Goal: Transaction & Acquisition: Purchase product/service

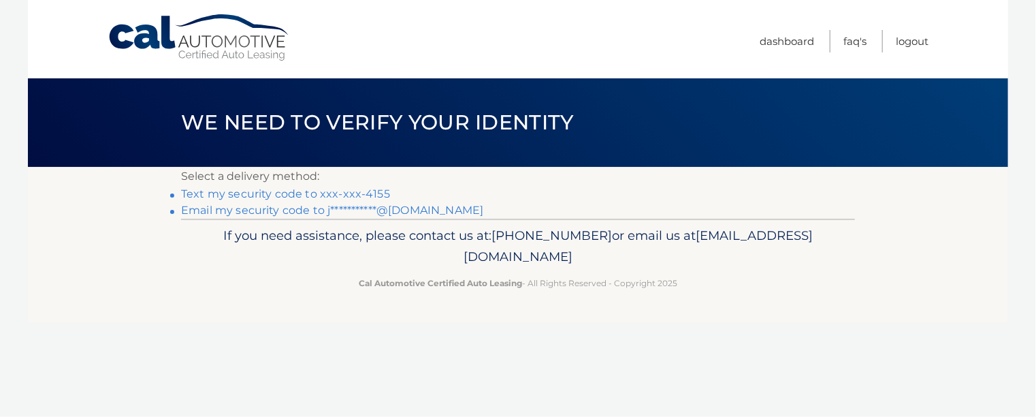
click at [391, 209] on link "**********" at bounding box center [332, 210] width 302 height 13
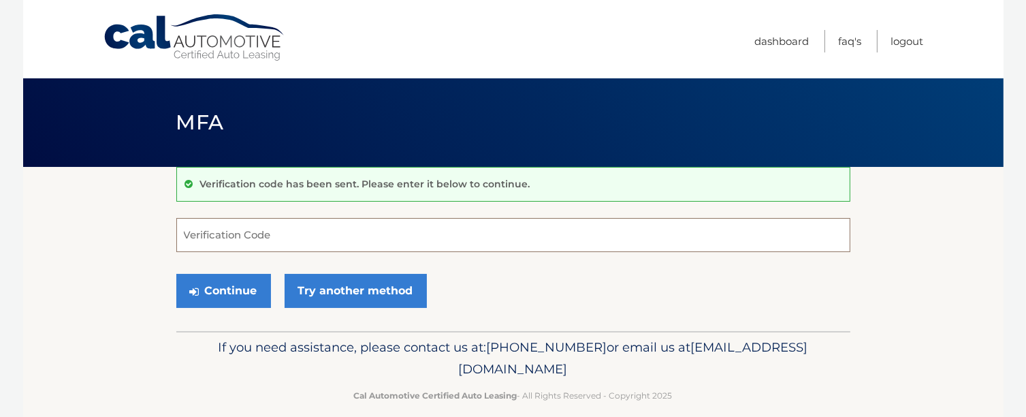
click at [276, 233] on input "Verification Code" at bounding box center [513, 235] width 674 height 34
click at [242, 246] on input "Verification Code" at bounding box center [513, 235] width 674 height 34
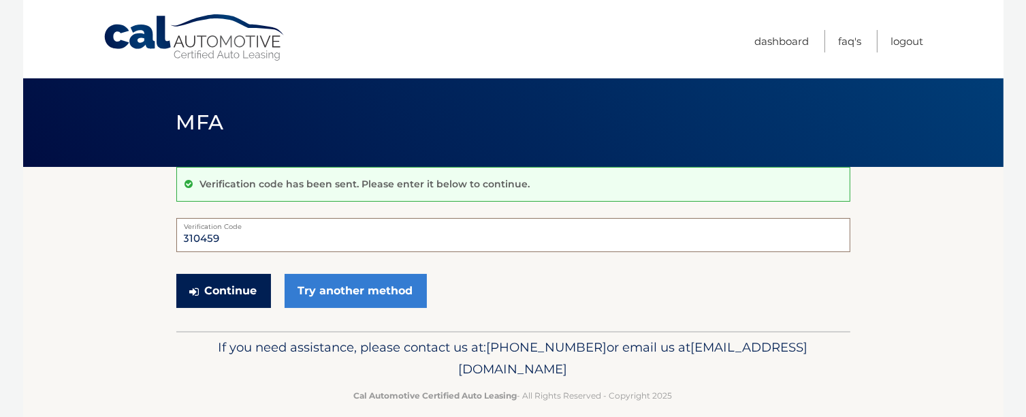
type input "310459"
click at [234, 294] on button "Continue" at bounding box center [223, 291] width 95 height 34
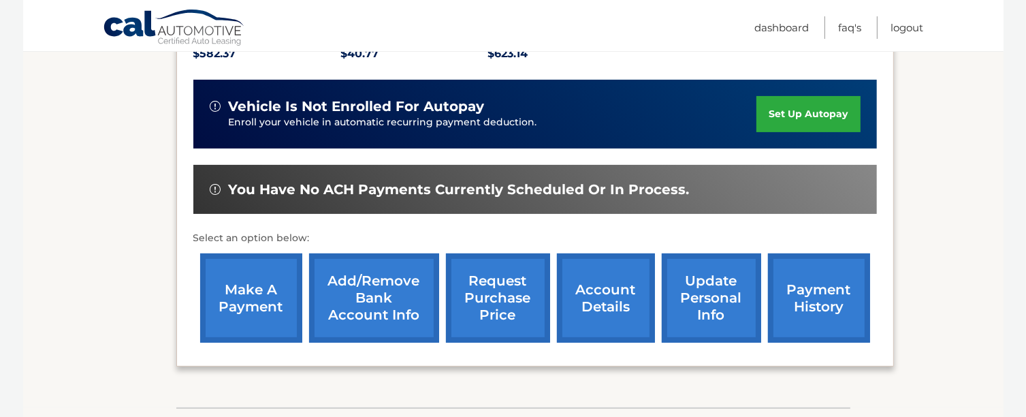
scroll to position [340, 0]
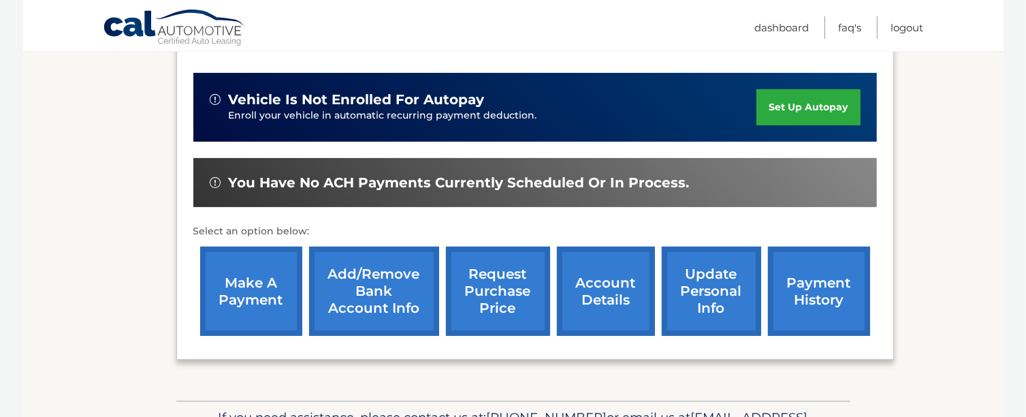
click at [267, 288] on link "make a payment" at bounding box center [251, 290] width 102 height 89
click at [817, 308] on link "payment history" at bounding box center [819, 290] width 102 height 89
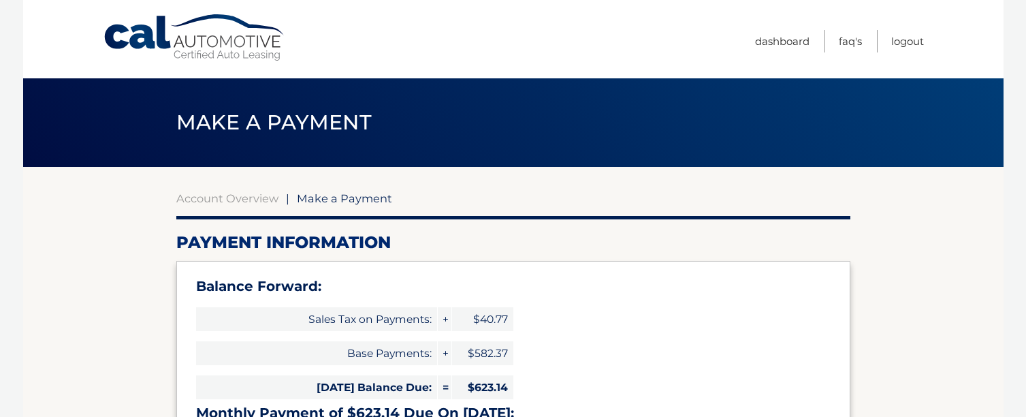
select select "ZTdhYzI3ODQtYWY0YS00M2RkLWI0OGQtZTZhMGM5MmZmYzc2"
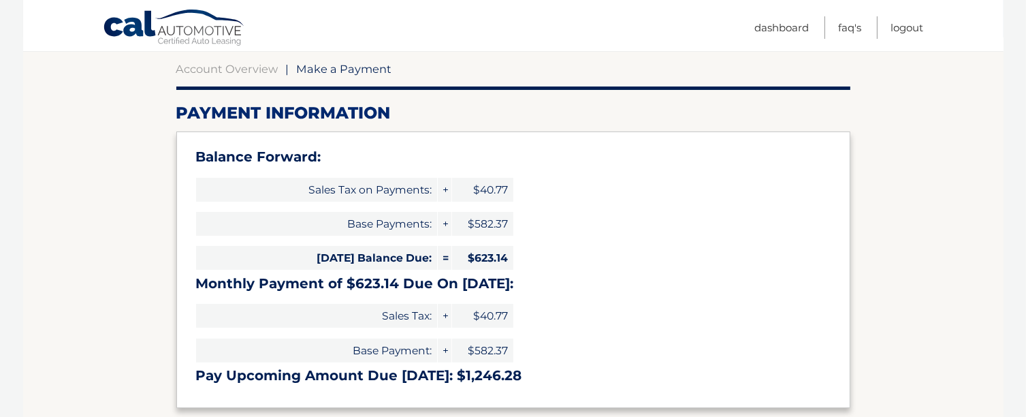
scroll to position [136, 0]
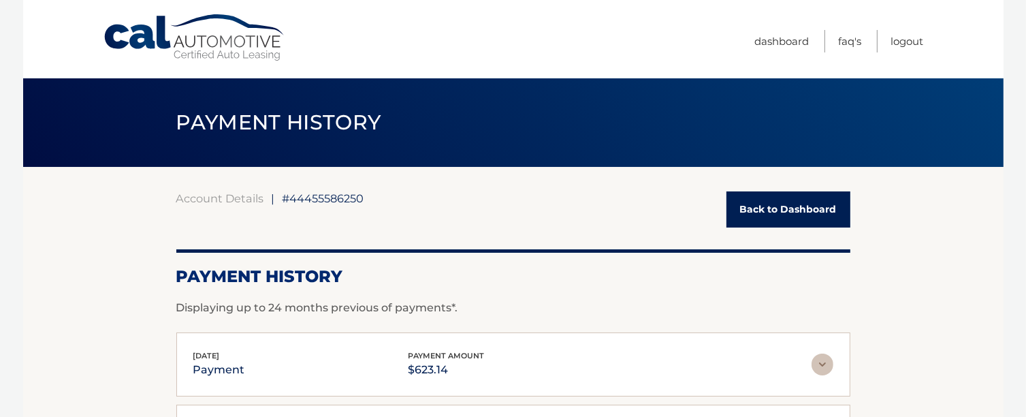
click at [790, 204] on link "Back to Dashboard" at bounding box center [788, 209] width 124 height 36
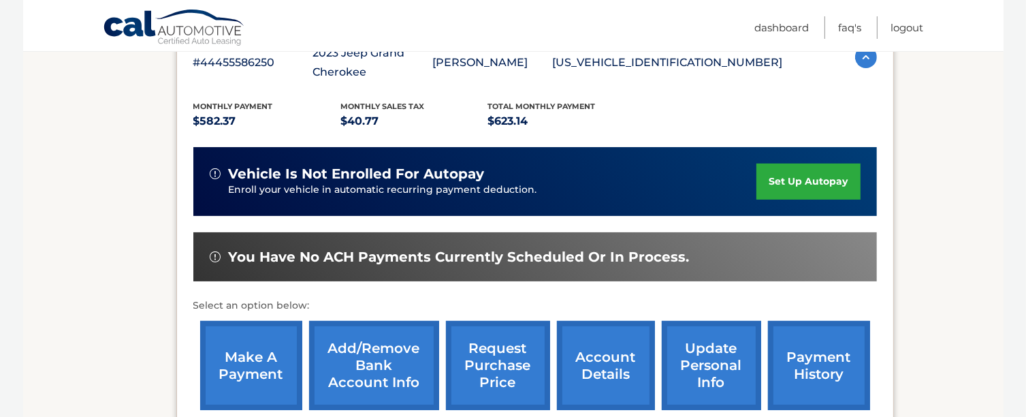
scroll to position [272, 0]
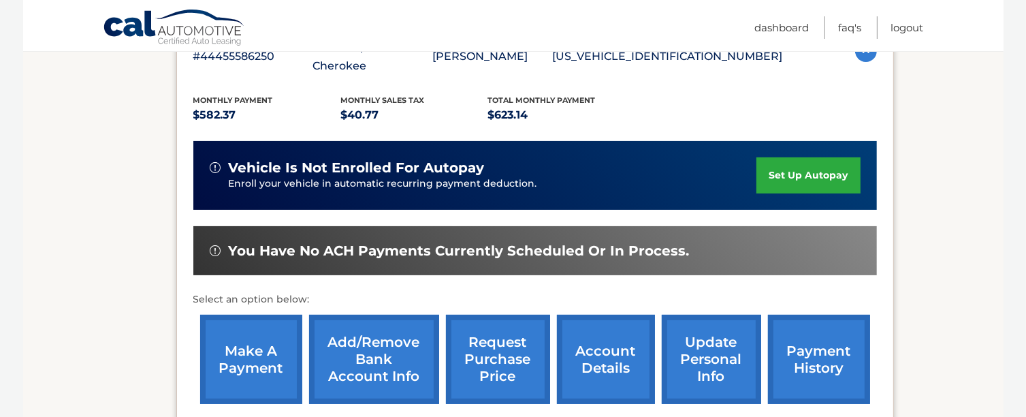
click at [256, 343] on link "make a payment" at bounding box center [251, 359] width 102 height 89
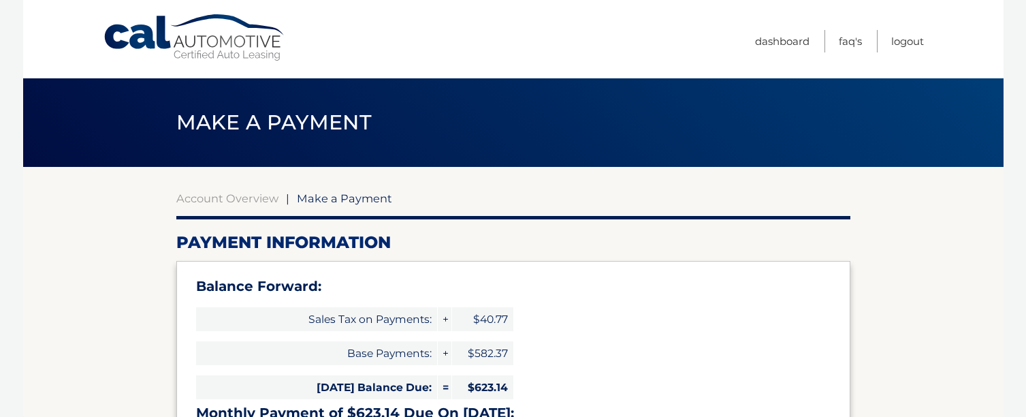
select select "ZTdhYzI3ODQtYWY0YS00M2RkLWI0OGQtZTZhMGM5MmZmYzc2"
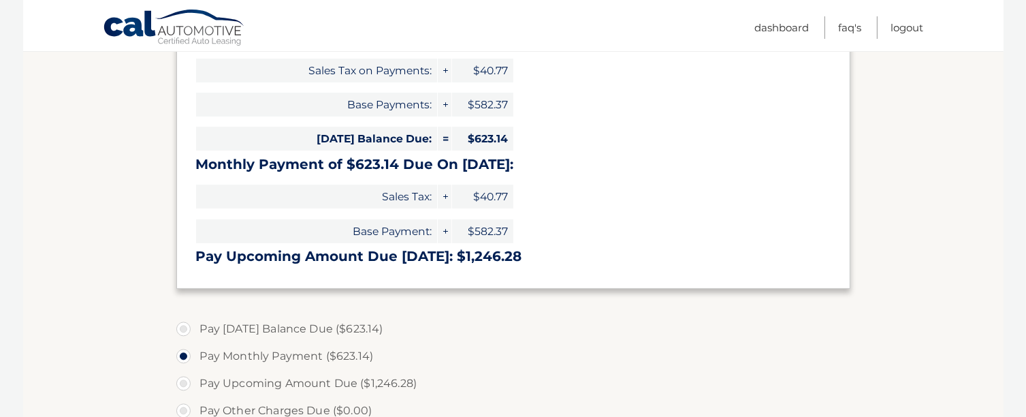
scroll to position [272, 0]
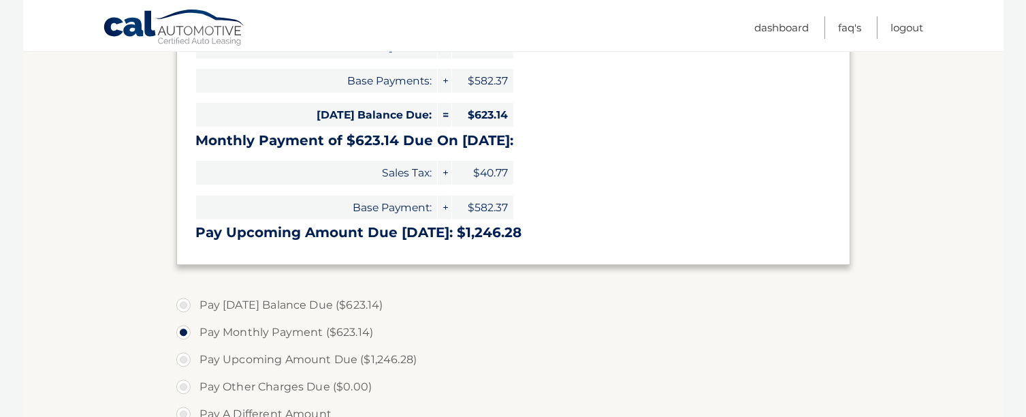
click at [188, 302] on label "Pay Today's Balance Due ($623.14)" at bounding box center [513, 304] width 674 height 27
click at [188, 302] on input "Pay Today's Balance Due ($623.14)" at bounding box center [189, 302] width 14 height 22
radio input "true"
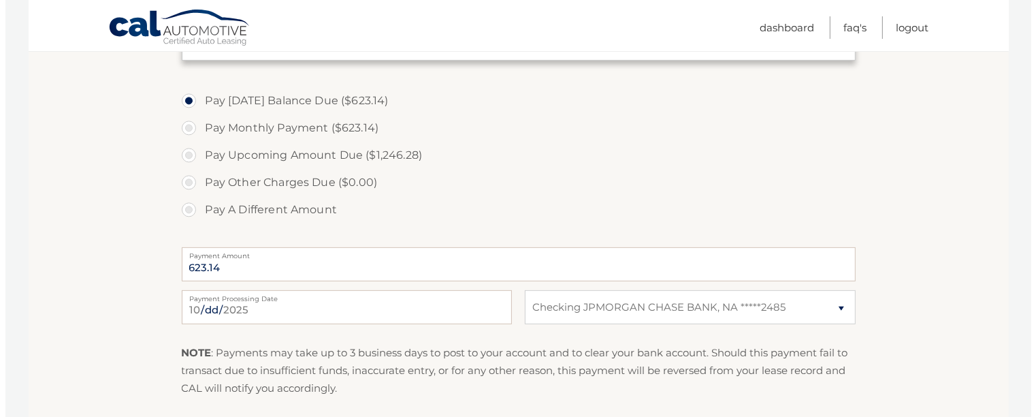
scroll to position [545, 0]
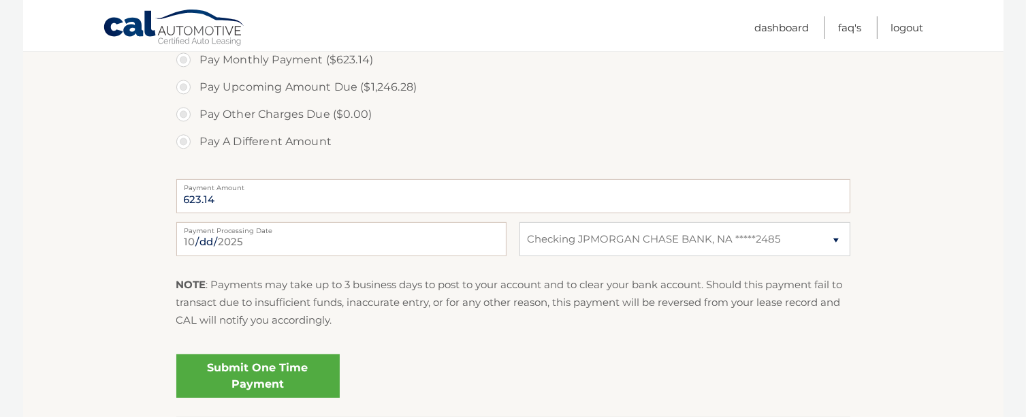
click at [234, 369] on link "Submit One Time Payment" at bounding box center [257, 376] width 163 height 44
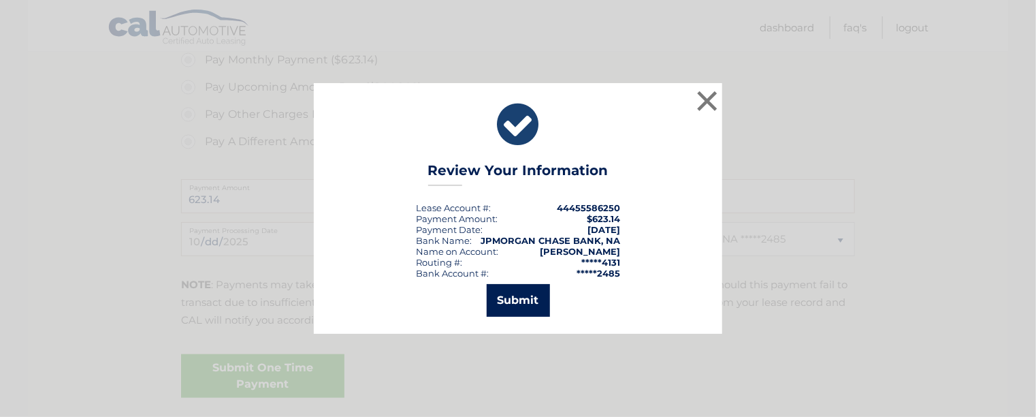
click at [526, 297] on button "Submit" at bounding box center [518, 300] width 63 height 33
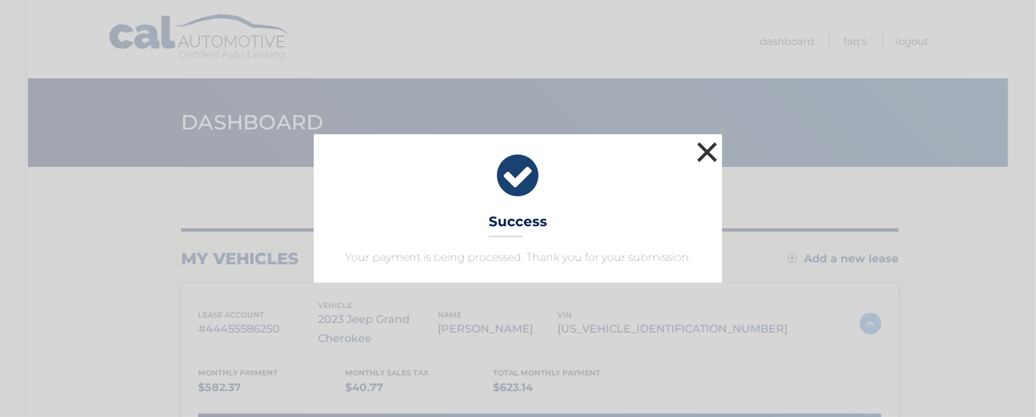
click at [703, 149] on button "×" at bounding box center [707, 151] width 27 height 27
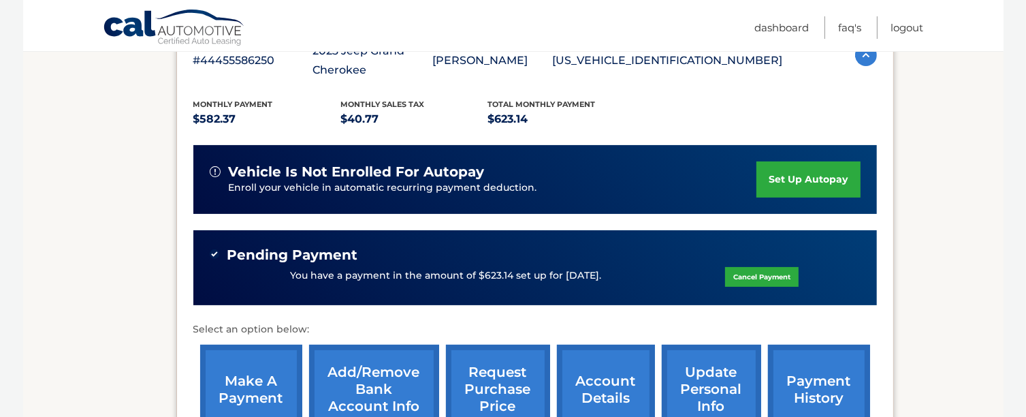
scroll to position [340, 0]
